Goal: Task Accomplishment & Management: Use online tool/utility

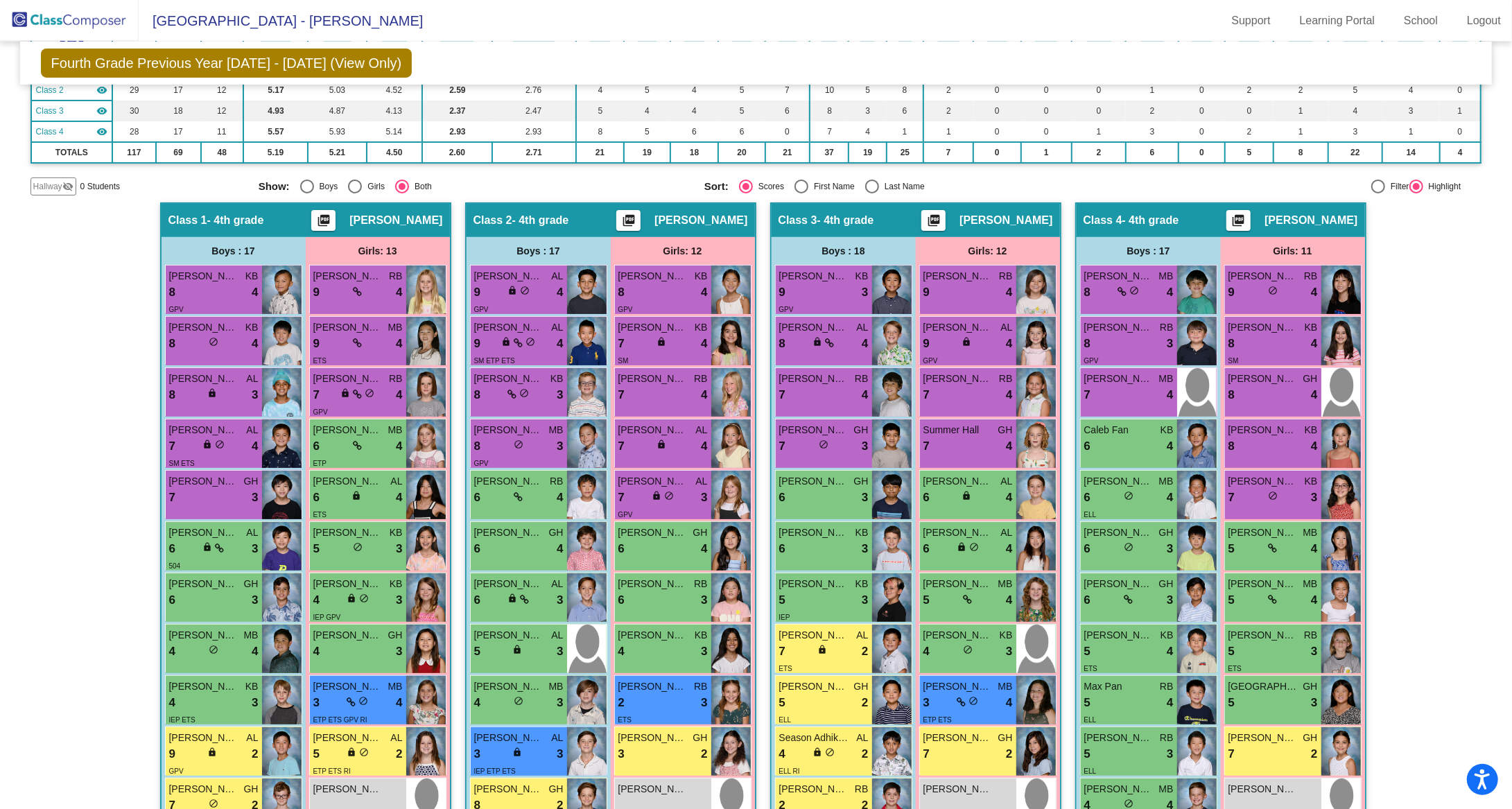
click at [100, 24] on img at bounding box center [69, 20] width 139 height 41
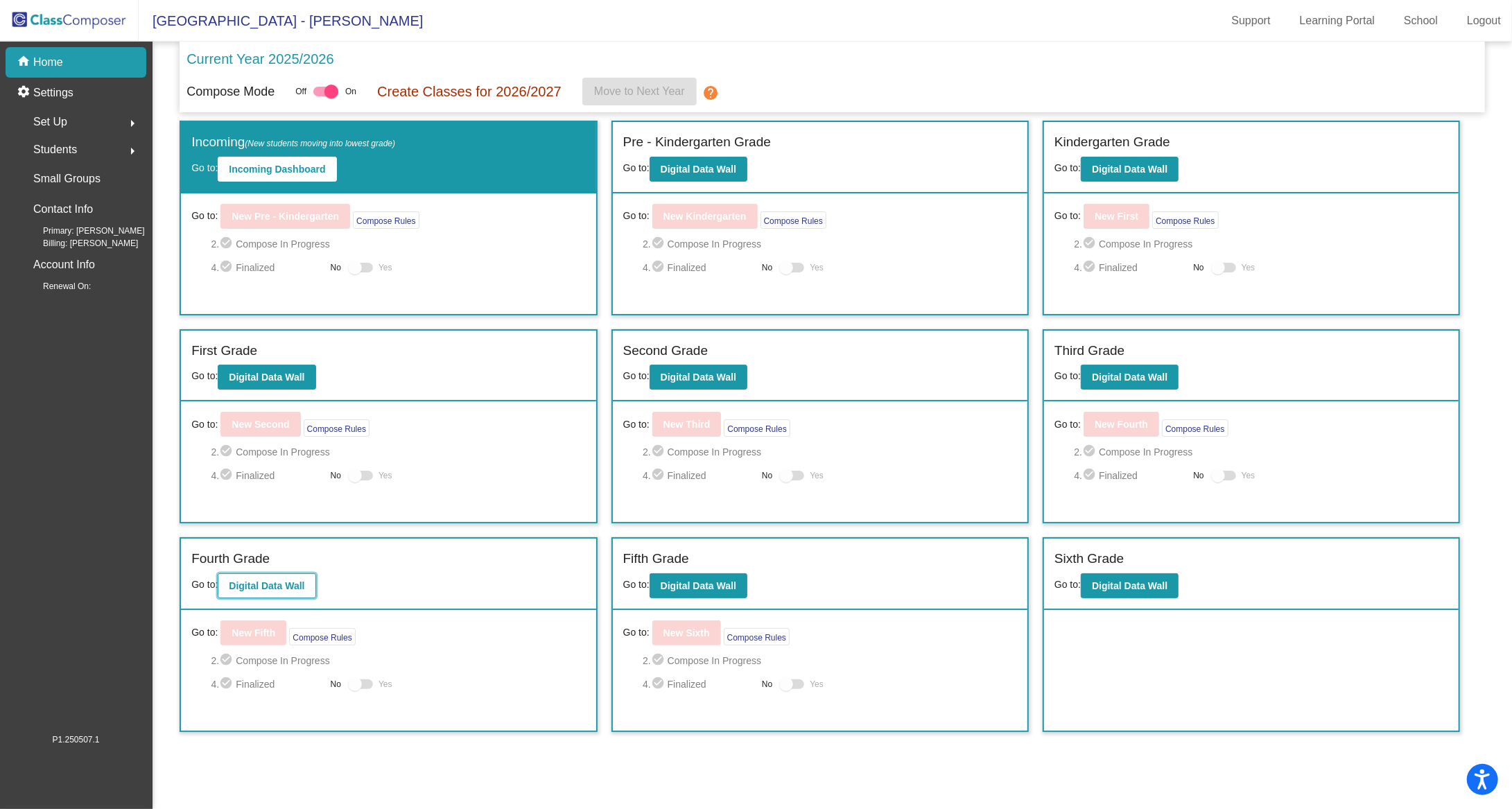
click at [294, 587] on b "Digital Data Wall" at bounding box center [266, 585] width 76 height 11
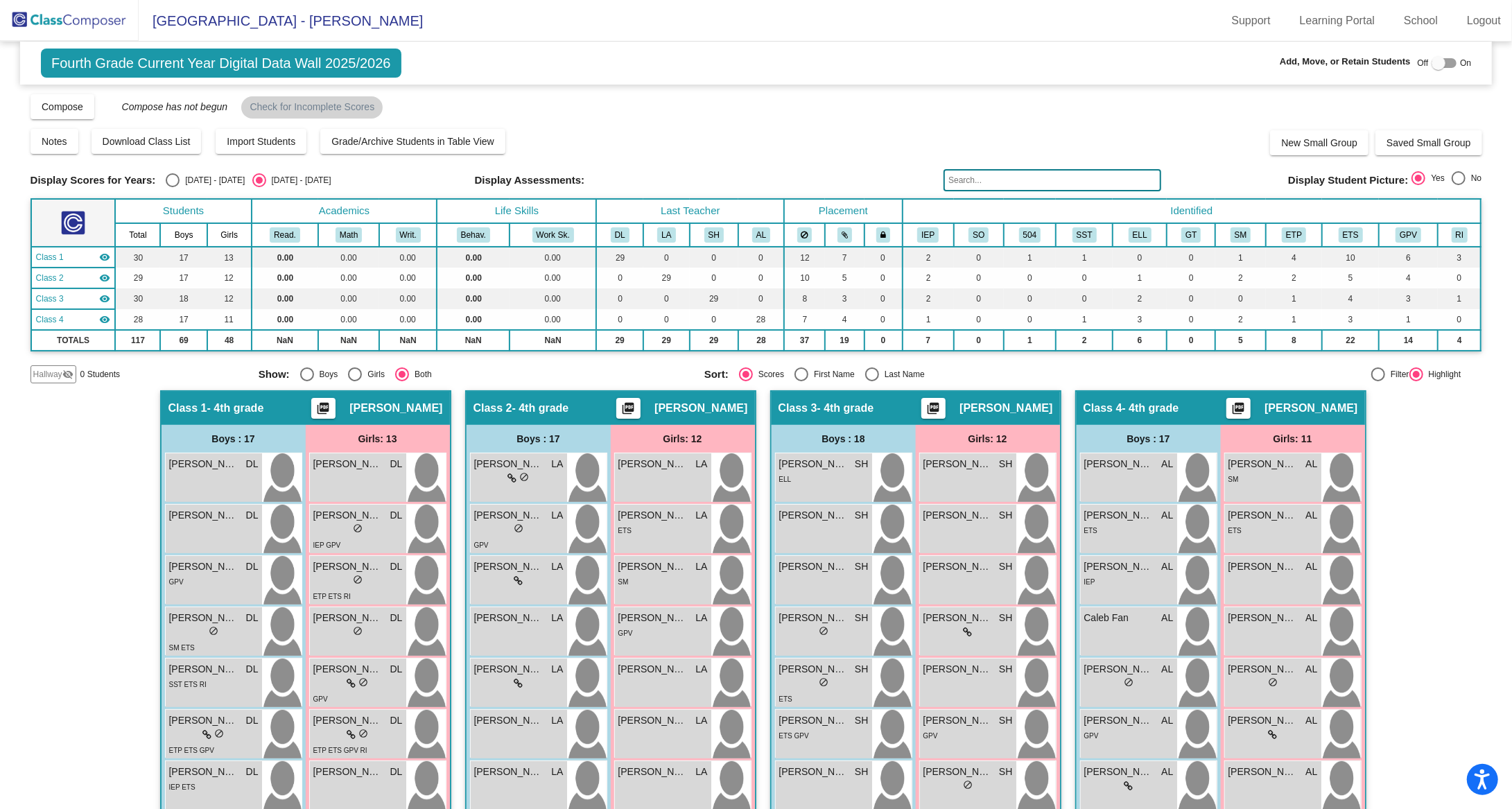
click at [1066, 106] on div "Compose View Compose View & Edit Compose Submit Classes Compose has not begun C…" at bounding box center [756, 106] width 1452 height 26
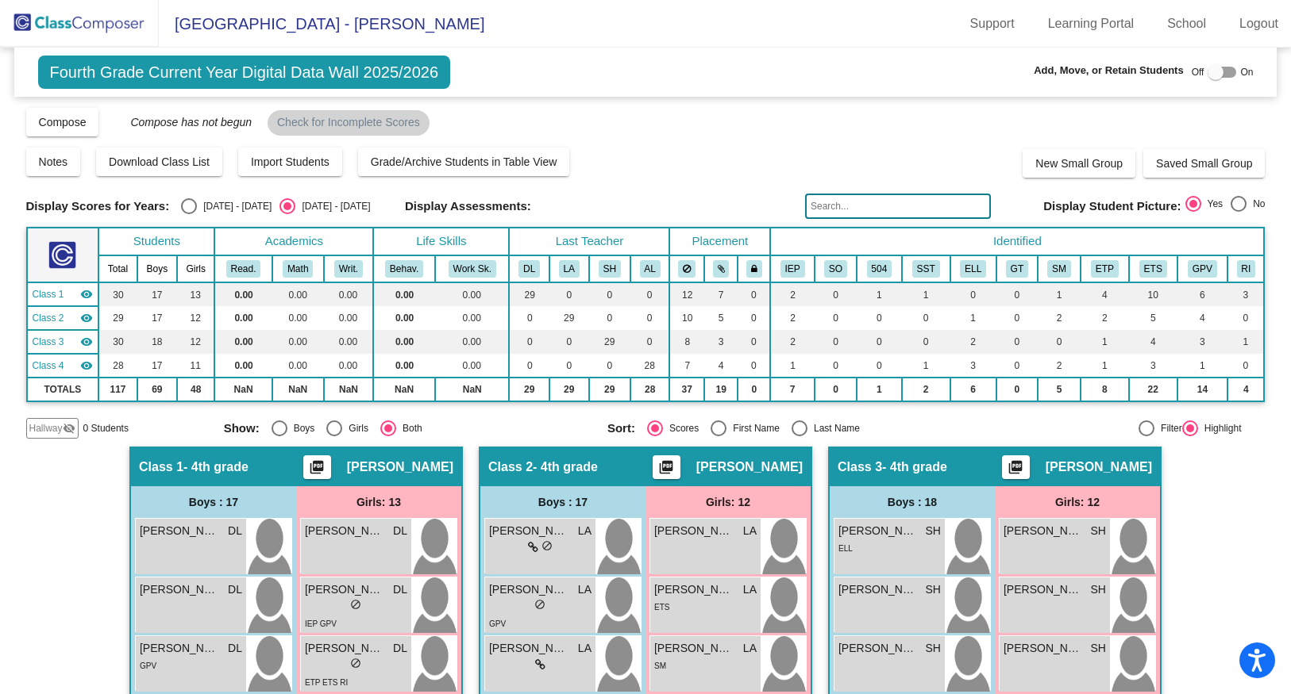
click at [192, 208] on div "Select an option" at bounding box center [189, 206] width 16 height 16
click at [189, 214] on input "[DATE] - [DATE]" at bounding box center [188, 214] width 1 height 1
radio input "true"
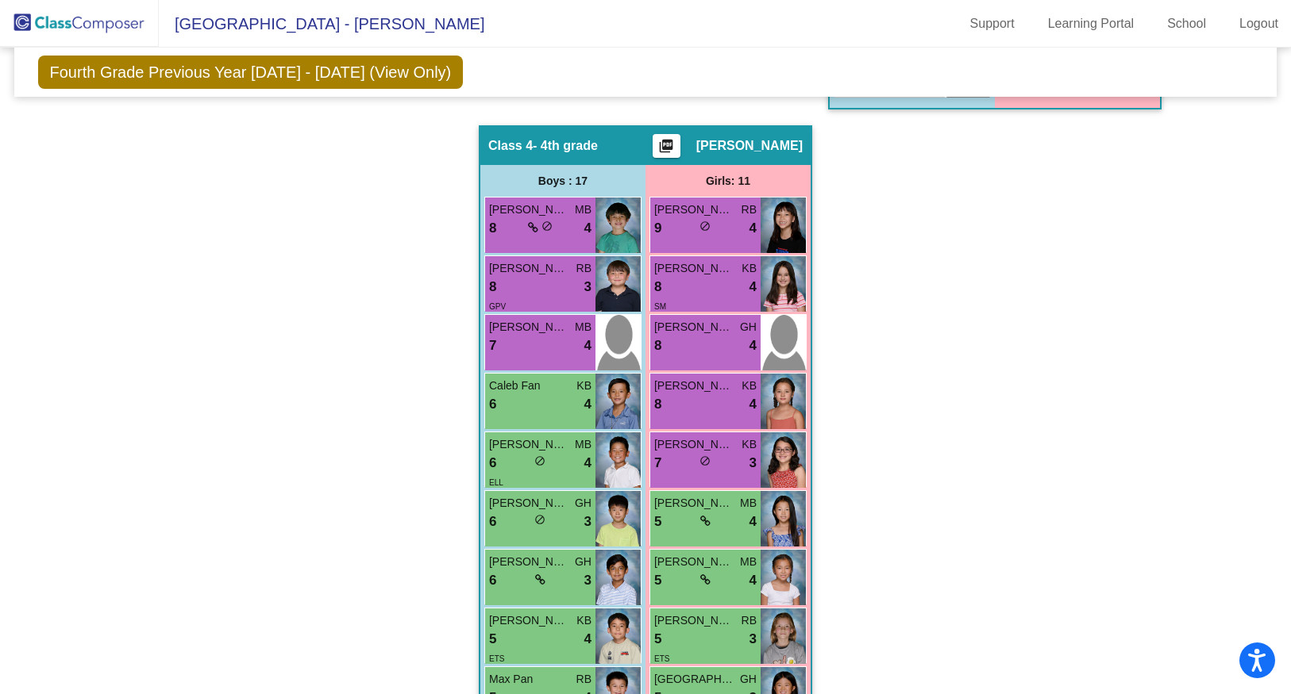
scroll to position [1438, 0]
